Goal: Transaction & Acquisition: Purchase product/service

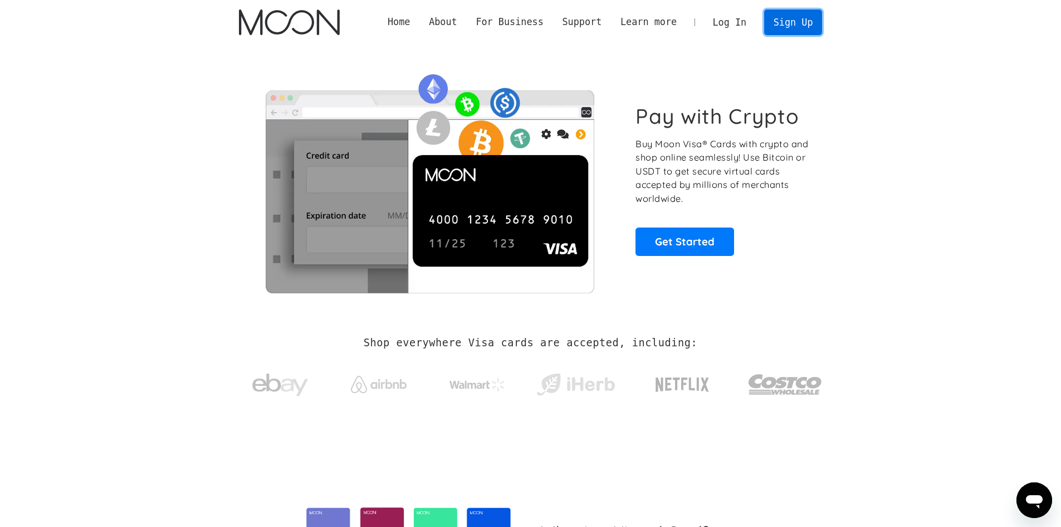
click at [782, 26] on link "Sign Up" at bounding box center [793, 21] width 58 height 25
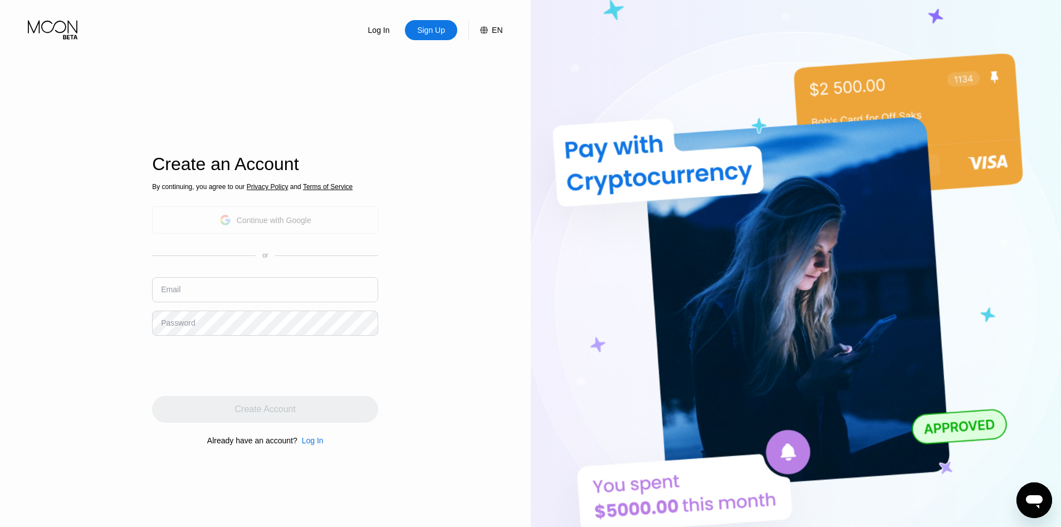
click at [262, 223] on div "Continue with Google" at bounding box center [274, 220] width 75 height 9
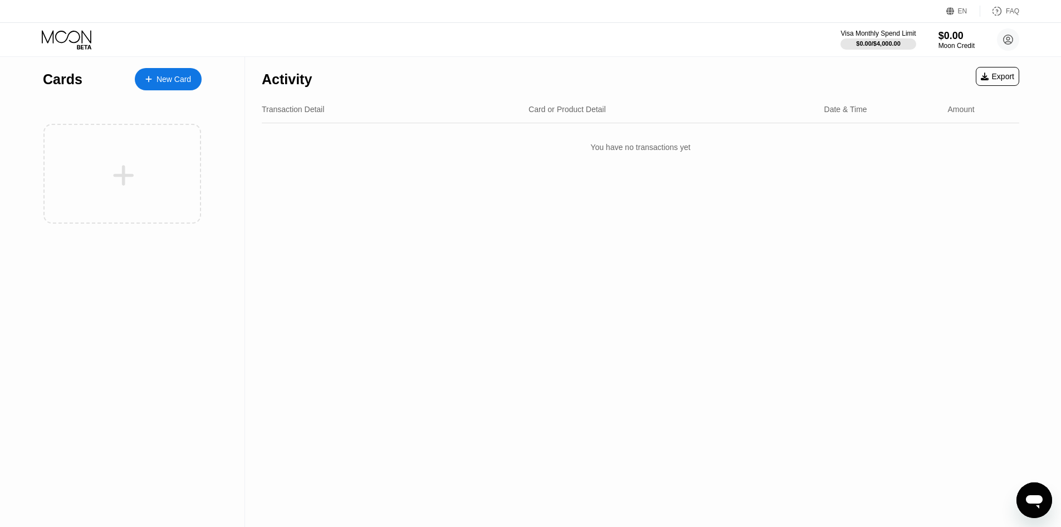
click at [148, 74] on div "New Card" at bounding box center [168, 79] width 67 height 22
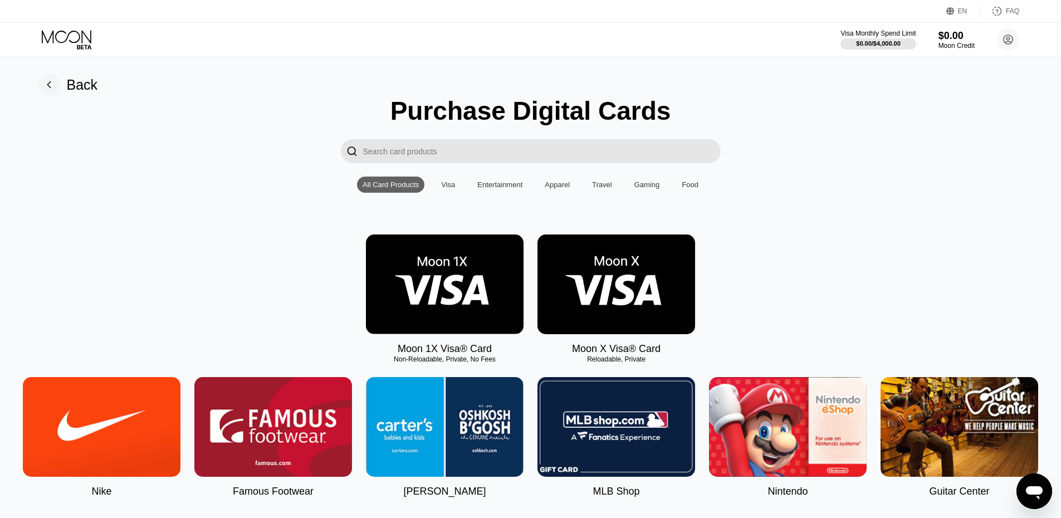
click at [607, 281] on img at bounding box center [617, 285] width 158 height 100
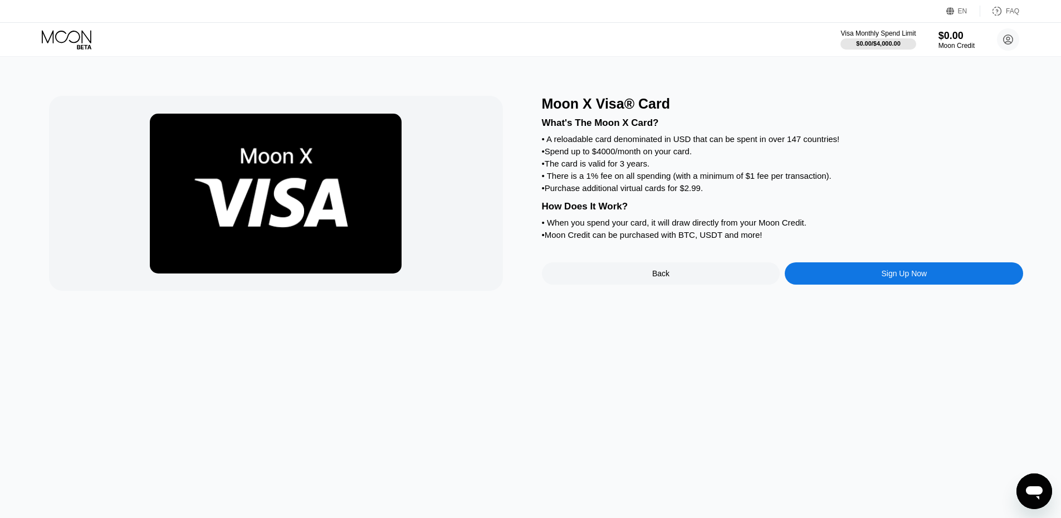
click at [839, 285] on div "Sign Up Now" at bounding box center [904, 273] width 238 height 22
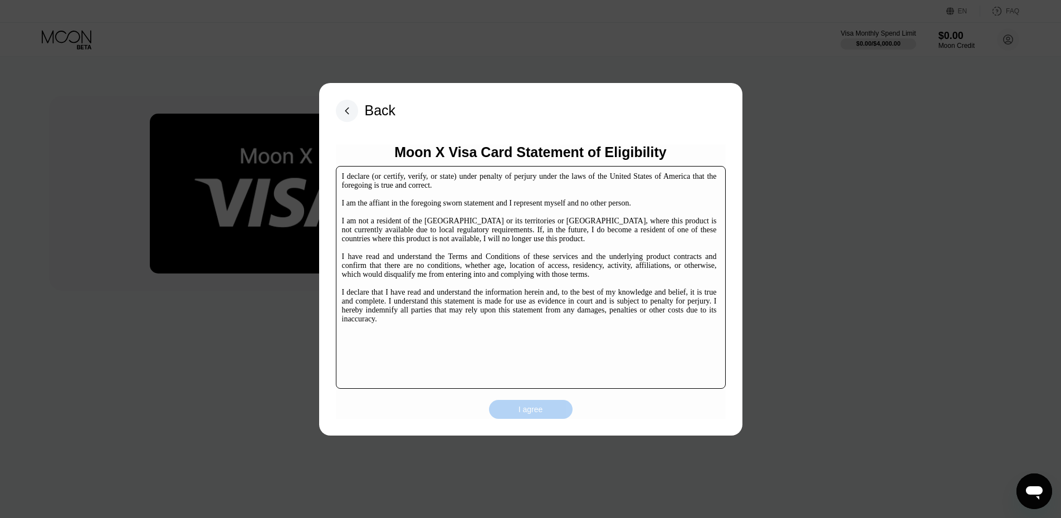
click at [541, 414] on div "I agree" at bounding box center [531, 410] width 25 height 10
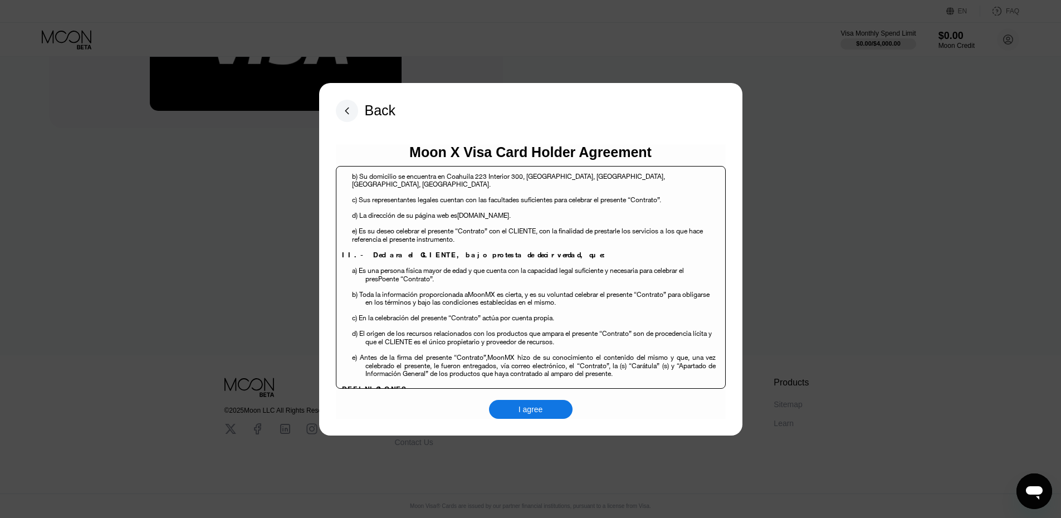
scroll to position [171, 0]
click at [528, 412] on div "I agree" at bounding box center [531, 410] width 25 height 10
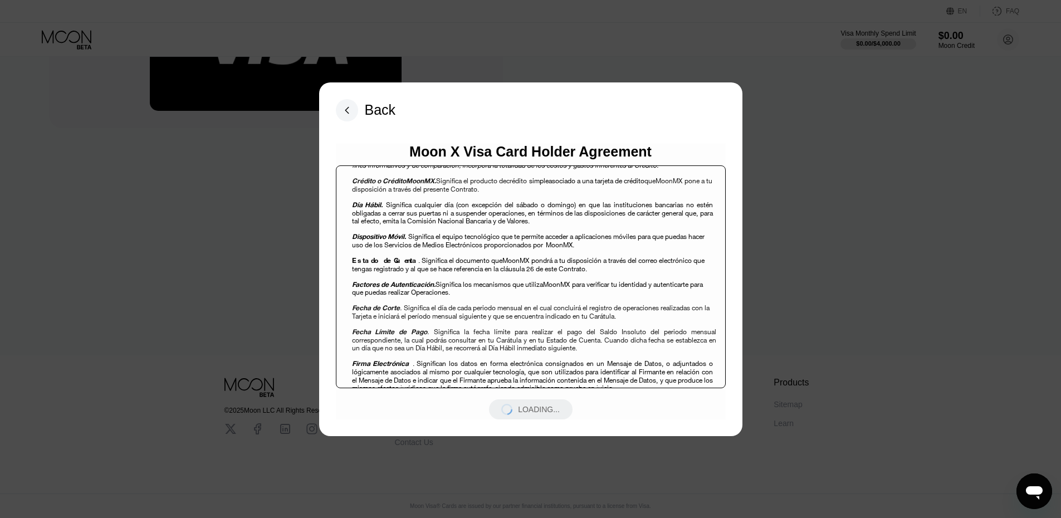
scroll to position [669, 0]
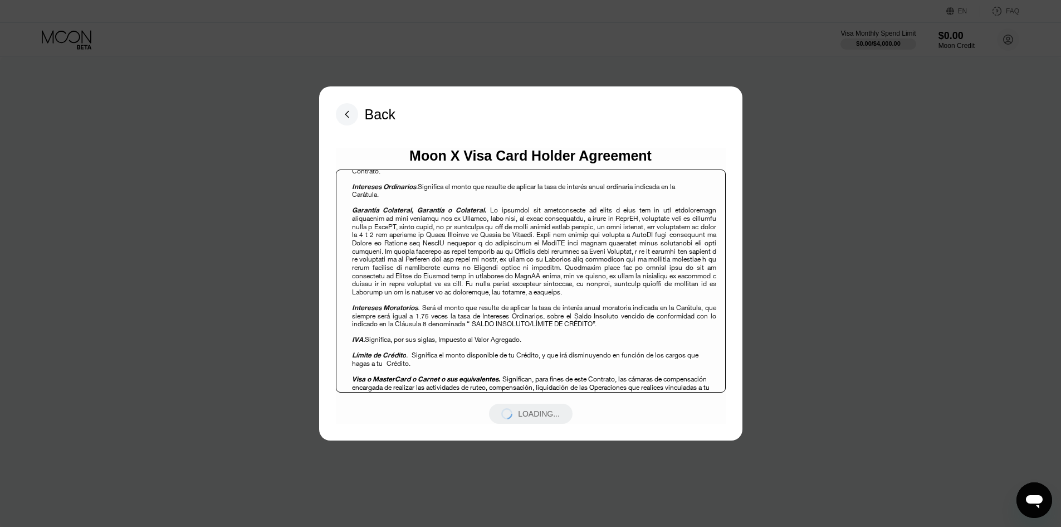
scroll to position [891, 0]
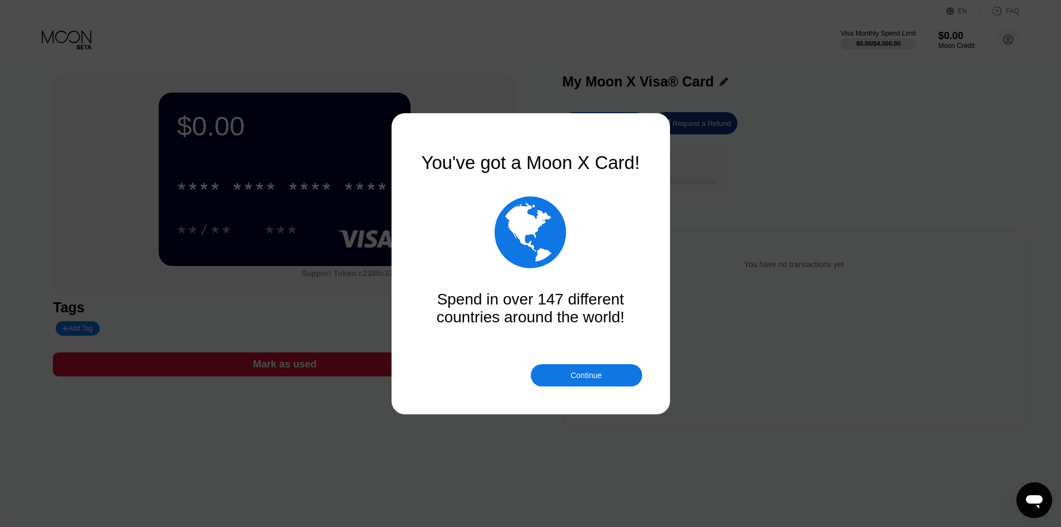
click at [600, 371] on div "Continue" at bounding box center [586, 375] width 31 height 9
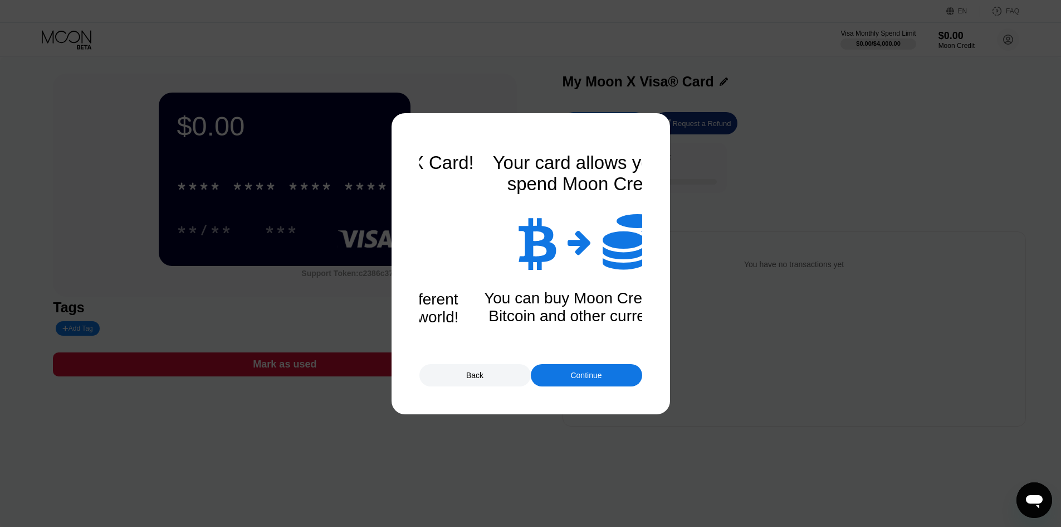
click at [600, 371] on div "Continue" at bounding box center [586, 375] width 31 height 9
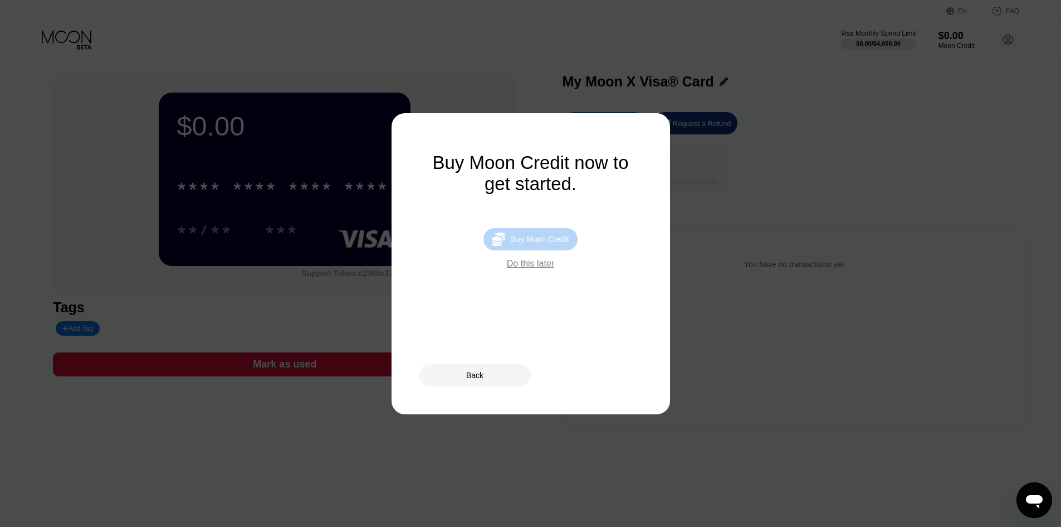
click at [553, 243] on div "Buy Moon Credit" at bounding box center [540, 239] width 58 height 9
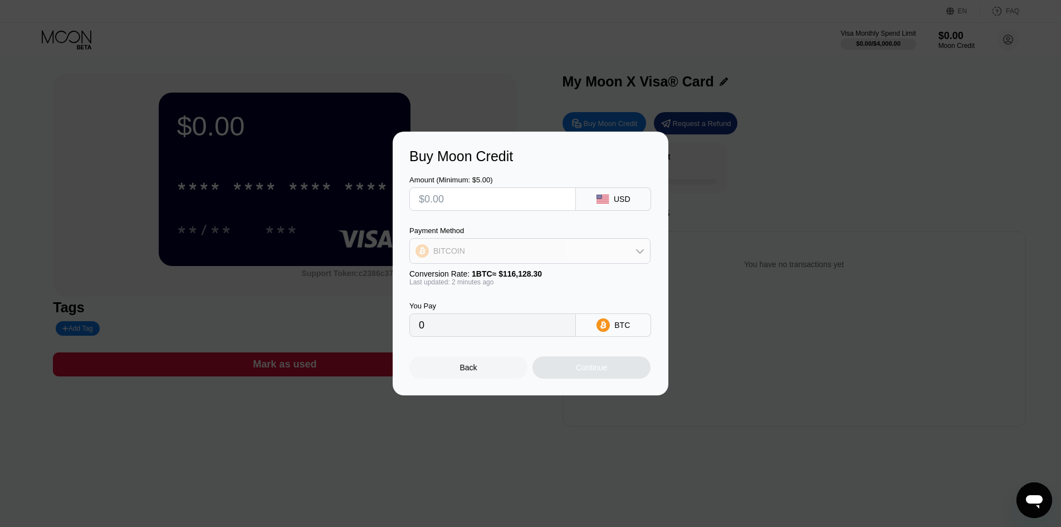
click at [459, 251] on div "BITCOIN" at bounding box center [449, 250] width 32 height 9
click at [446, 300] on div "USDT on TRON" at bounding box center [530, 306] width 235 height 22
type input "0.00"
click at [441, 198] on input "text" at bounding box center [493, 199] width 148 height 22
type input "$1"
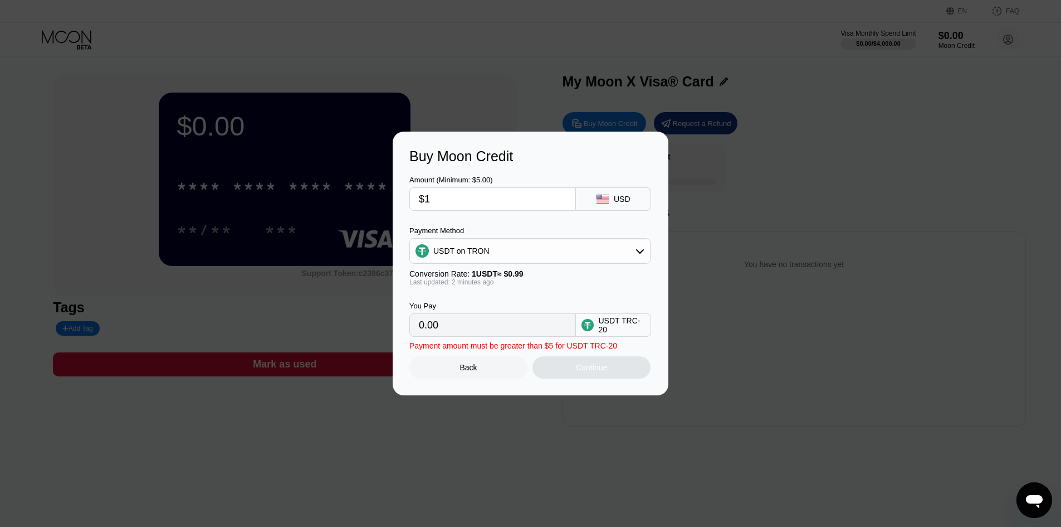
type input "1.01"
type input "$10"
type input "10.10"
type input "$10"
click at [582, 377] on div "Continue" at bounding box center [592, 367] width 118 height 22
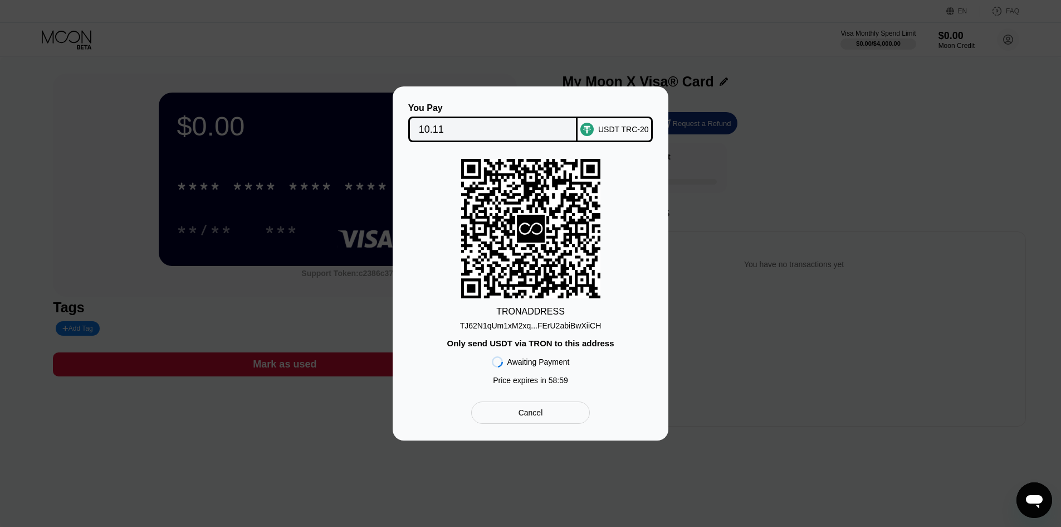
click at [538, 327] on div "TJ62N1qUm1xM2xq...FErU2abiBwXiiCH" at bounding box center [531, 325] width 142 height 9
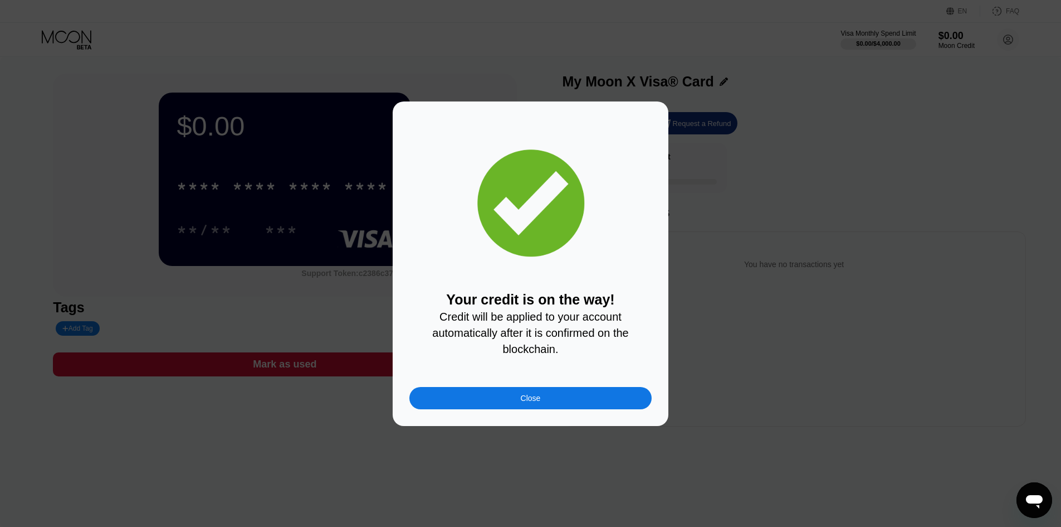
click at [557, 406] on div "Close" at bounding box center [531, 398] width 242 height 22
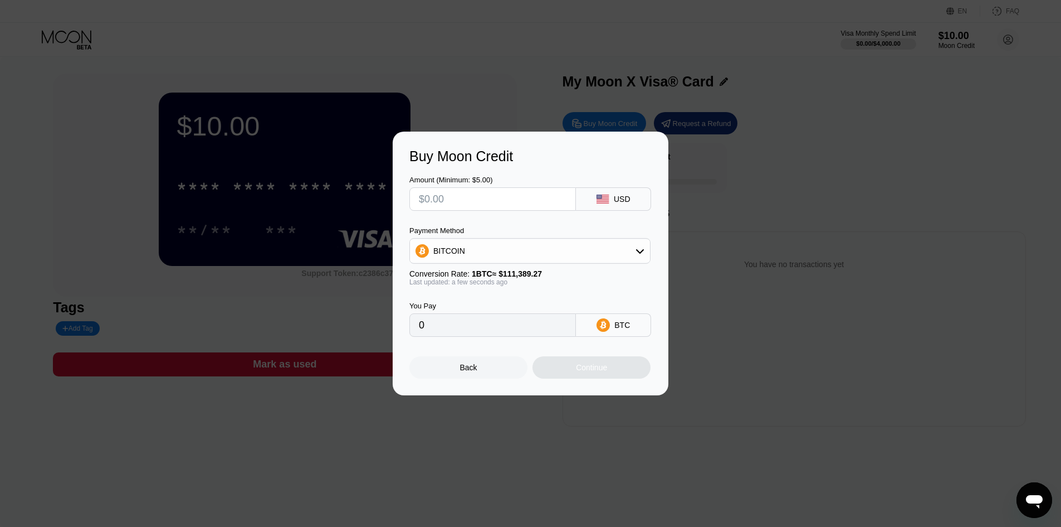
click at [493, 366] on div "Back" at bounding box center [469, 367] width 118 height 22
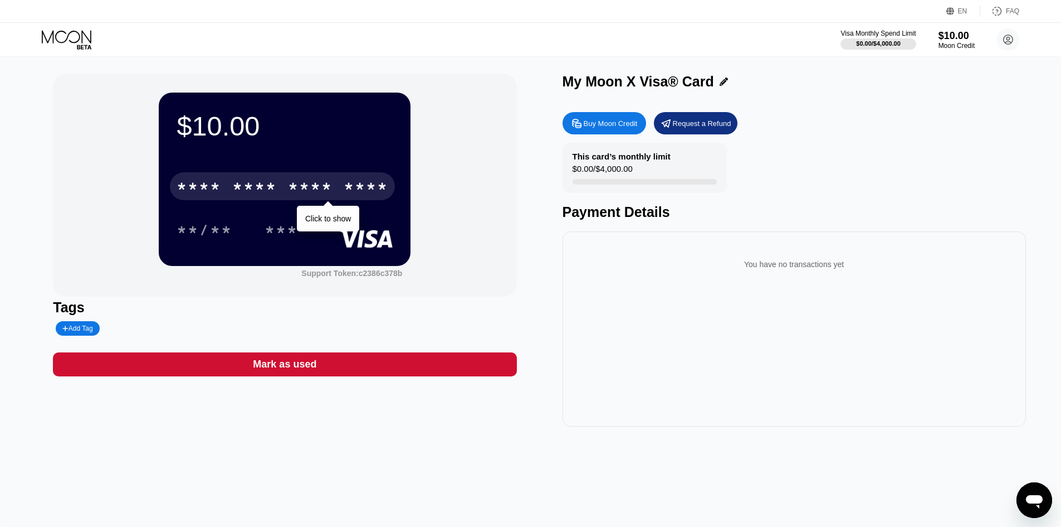
click at [347, 191] on div "****" at bounding box center [366, 188] width 45 height 18
